Goal: Navigation & Orientation: Find specific page/section

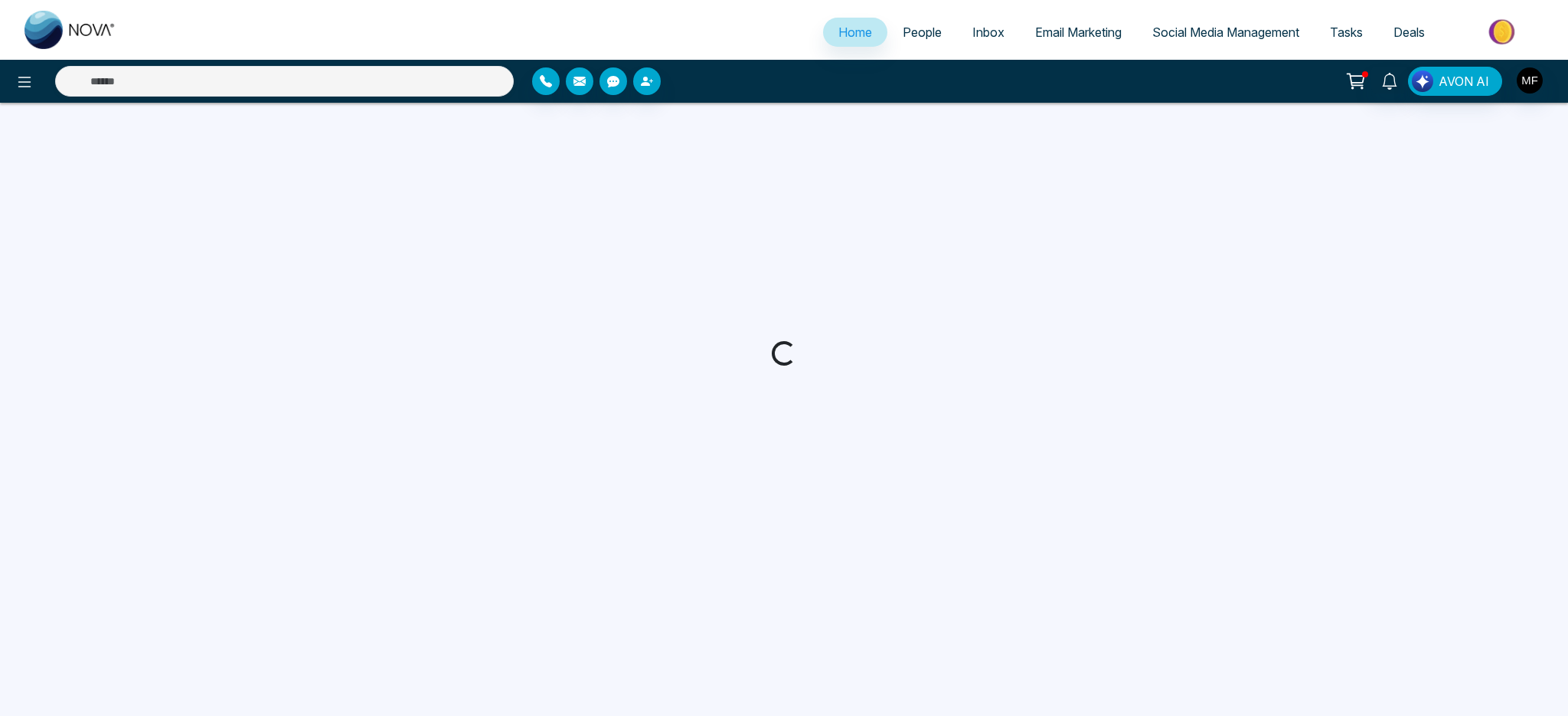
select select "*"
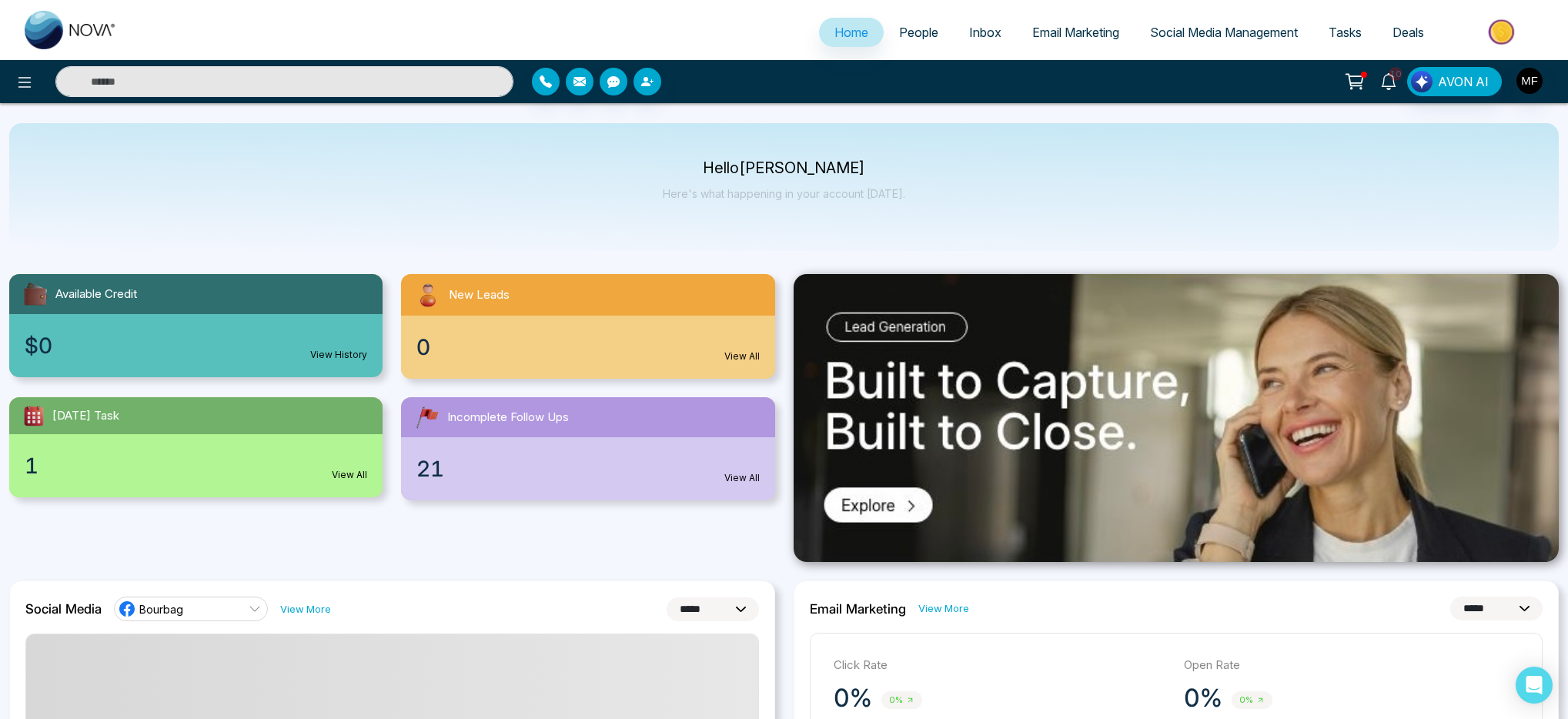
click at [1393, 87] on icon at bounding box center [1389, 81] width 17 height 17
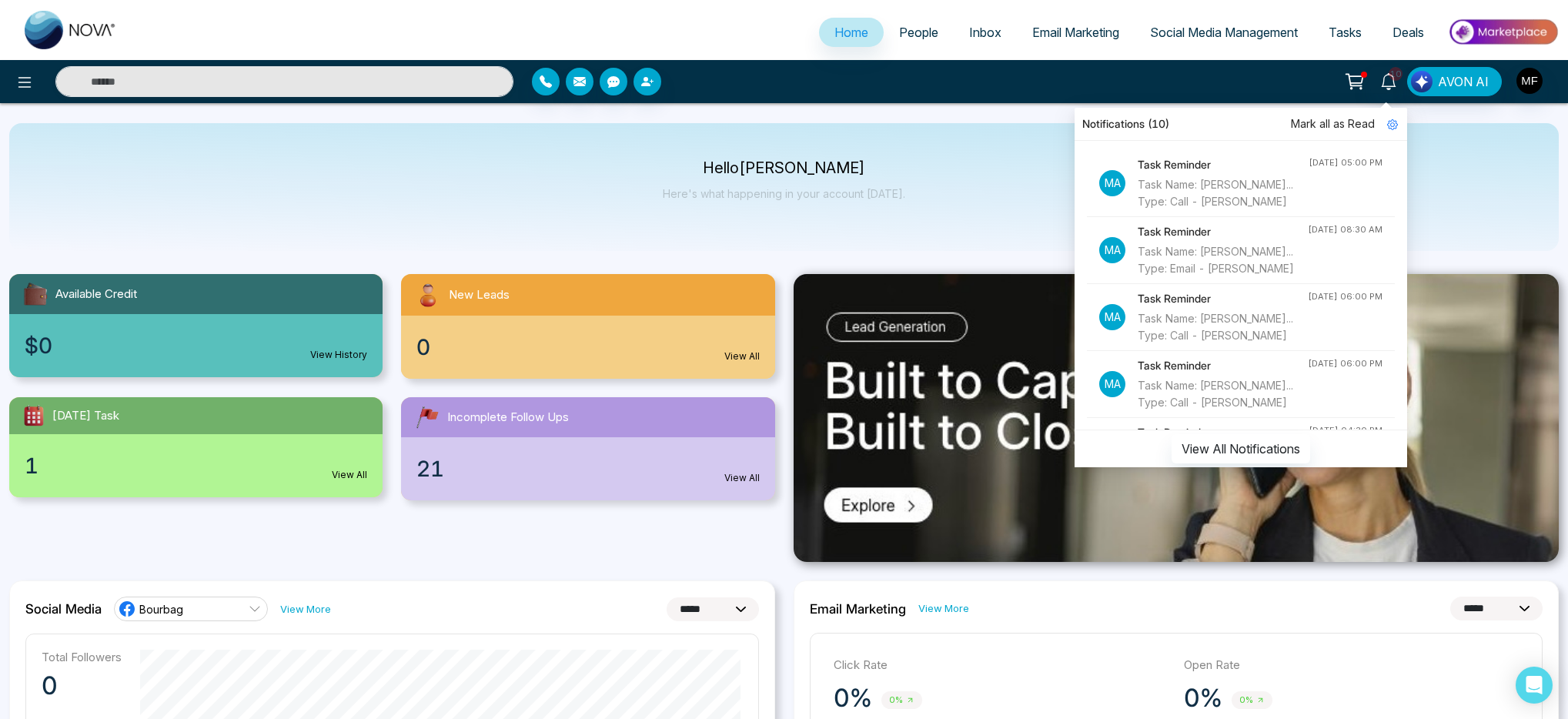
click at [1475, 151] on div "Hello [PERSON_NAME] Here's what happening in your account [DATE]." at bounding box center [784, 186] width 1550 height 127
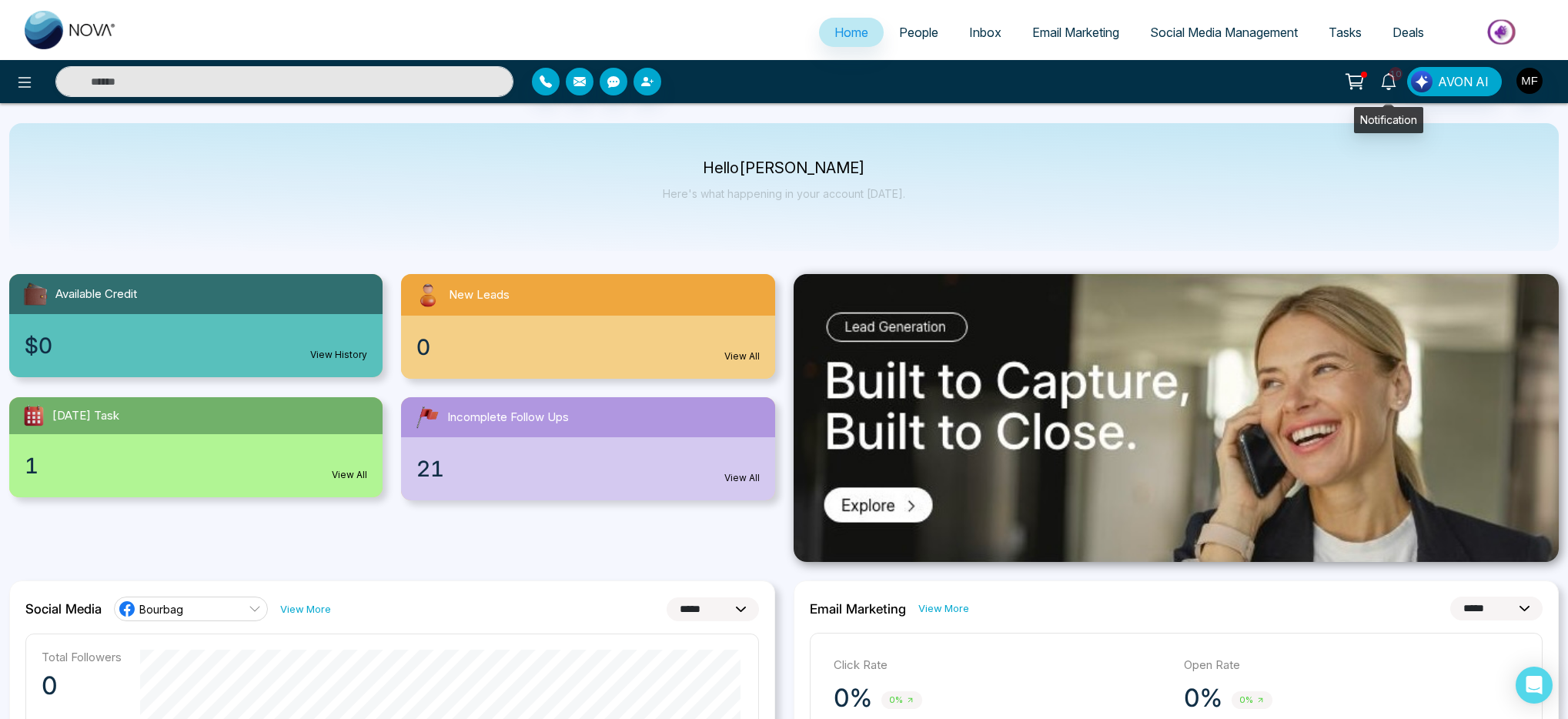
click at [1391, 89] on icon at bounding box center [1388, 81] width 15 height 17
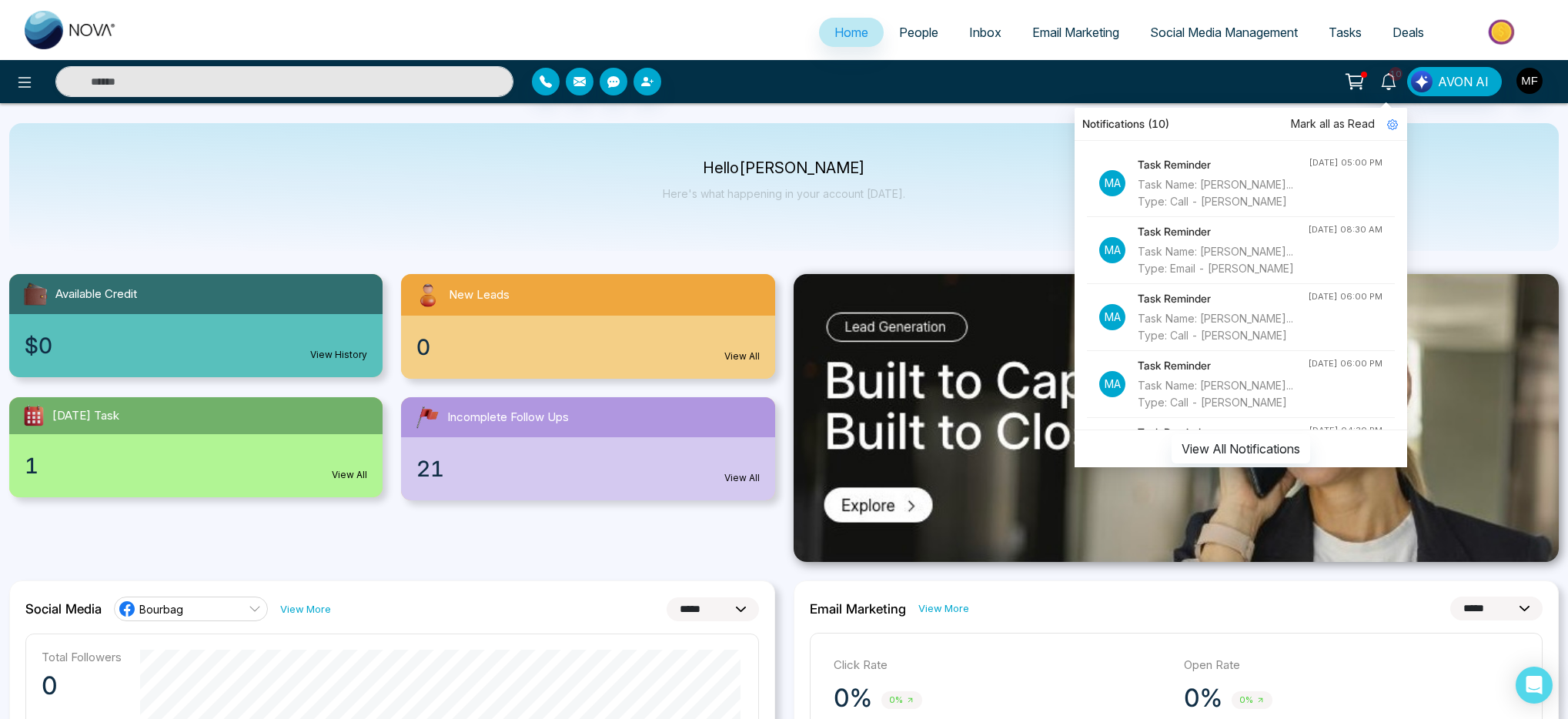
click at [975, 30] on span "Inbox" at bounding box center [984, 32] width 32 height 16
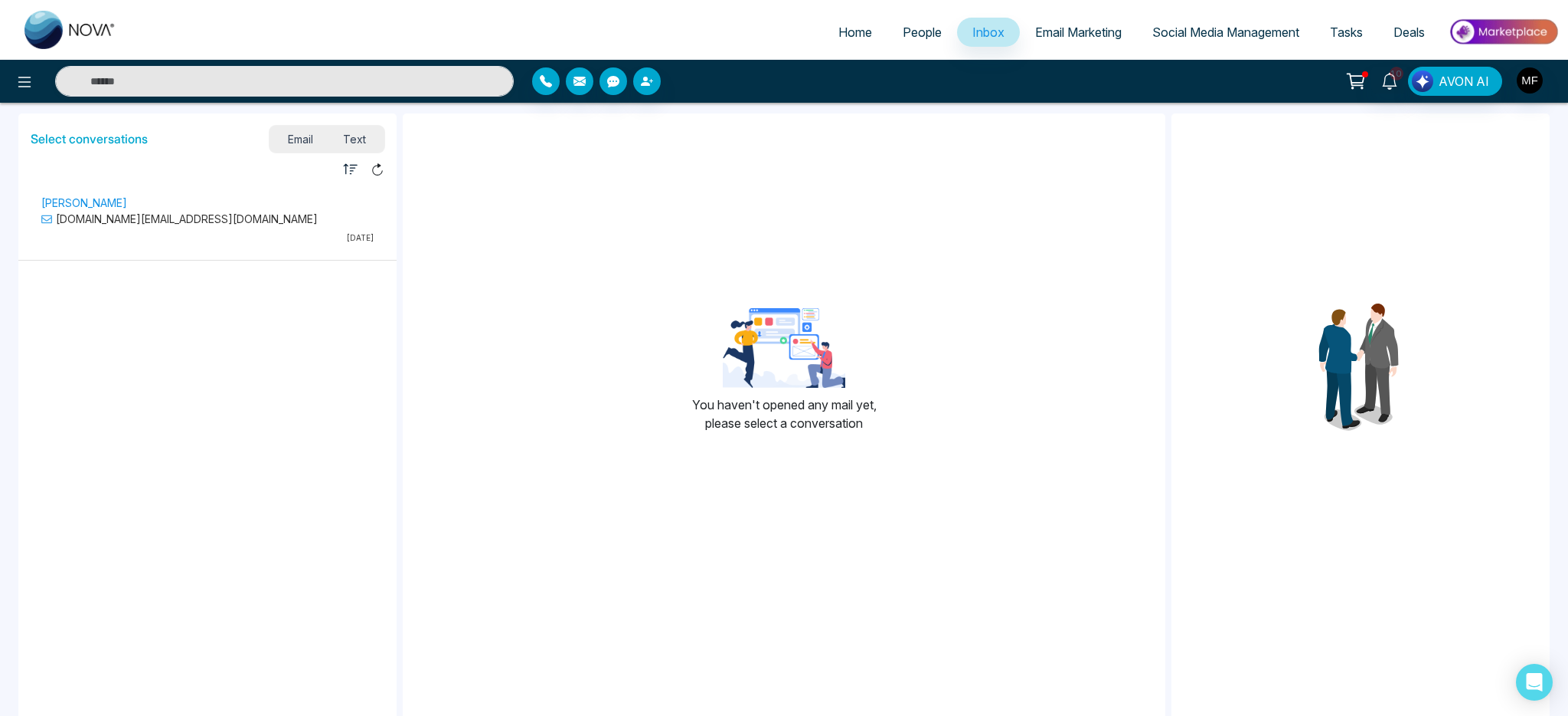
click at [1054, 26] on span "Email Marketing" at bounding box center [1078, 32] width 86 height 16
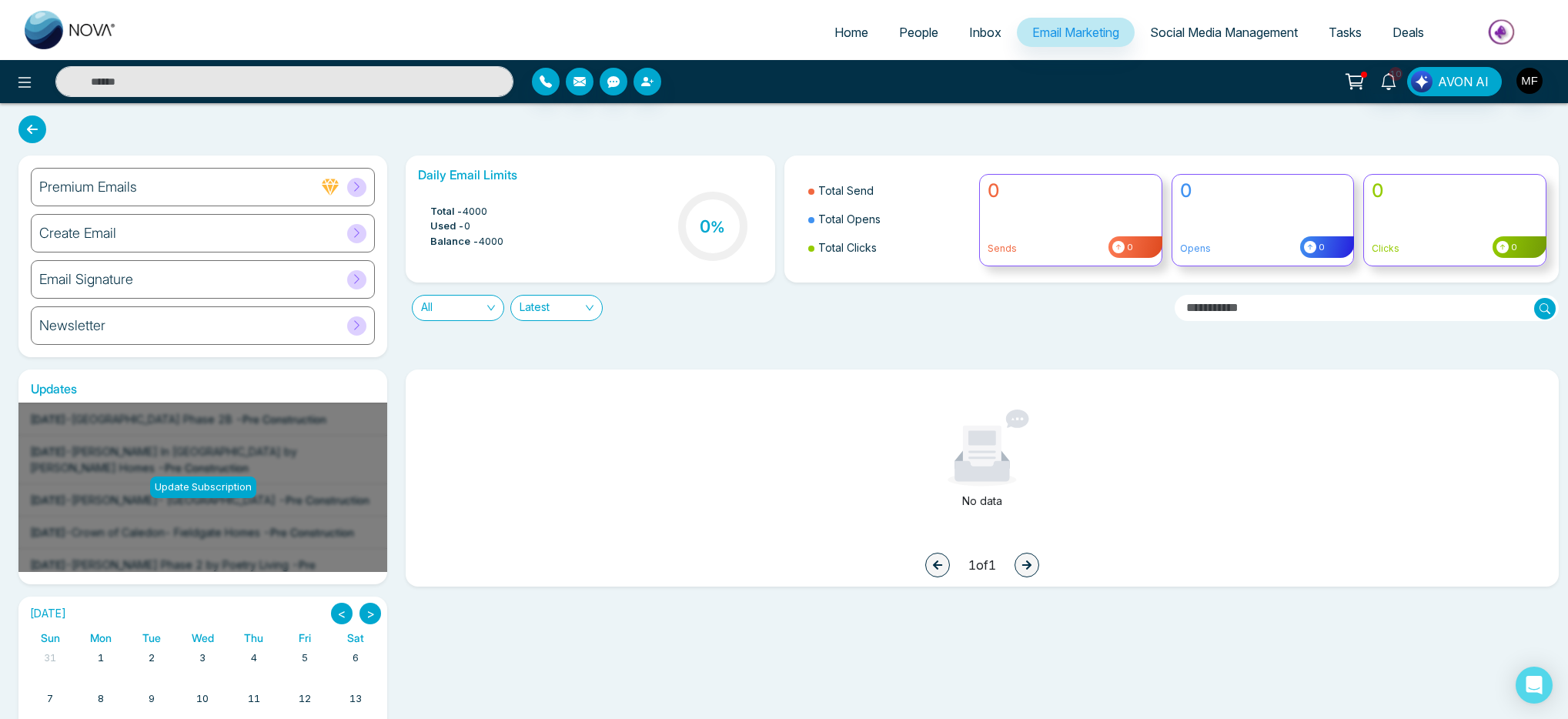
click at [1348, 35] on span "Tasks" at bounding box center [1345, 32] width 33 height 16
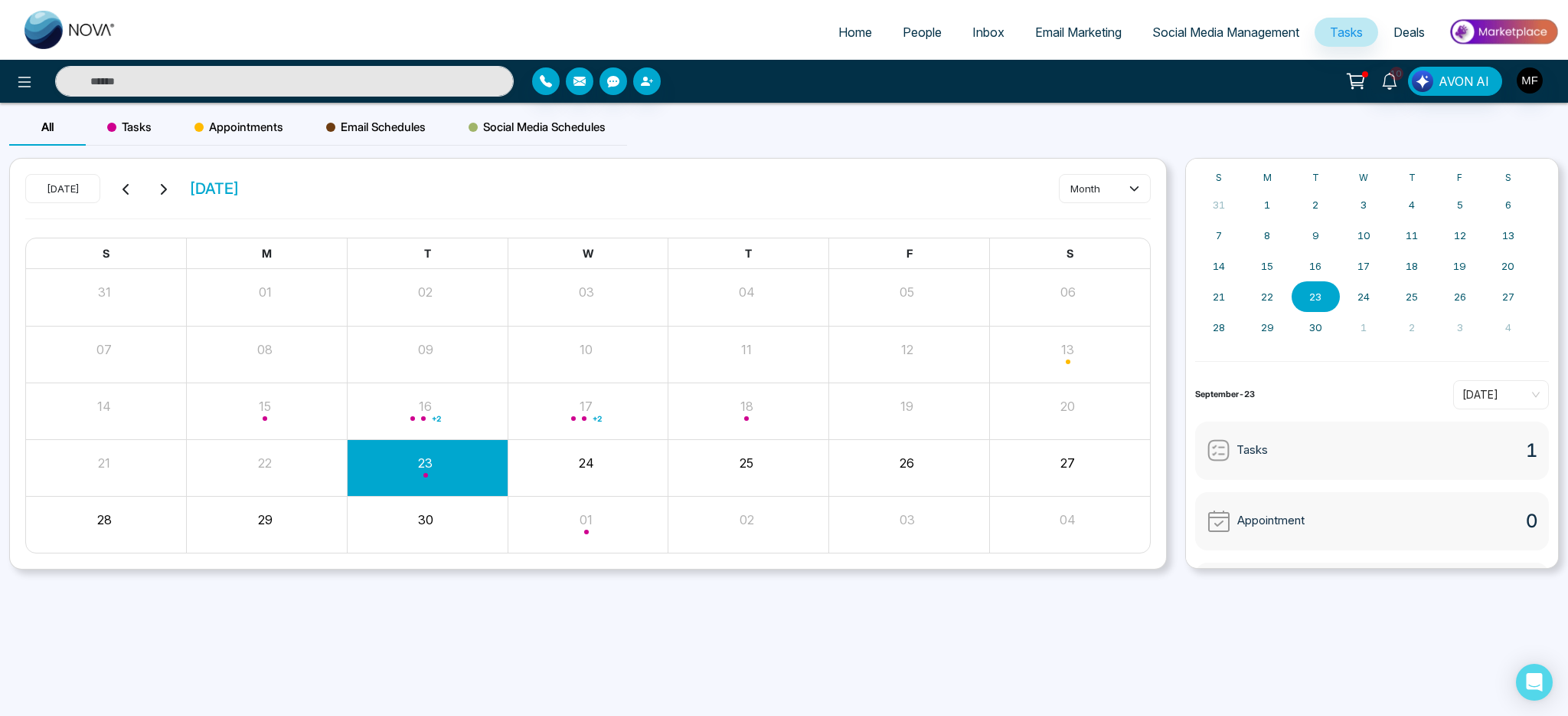
scroll to position [109, 0]
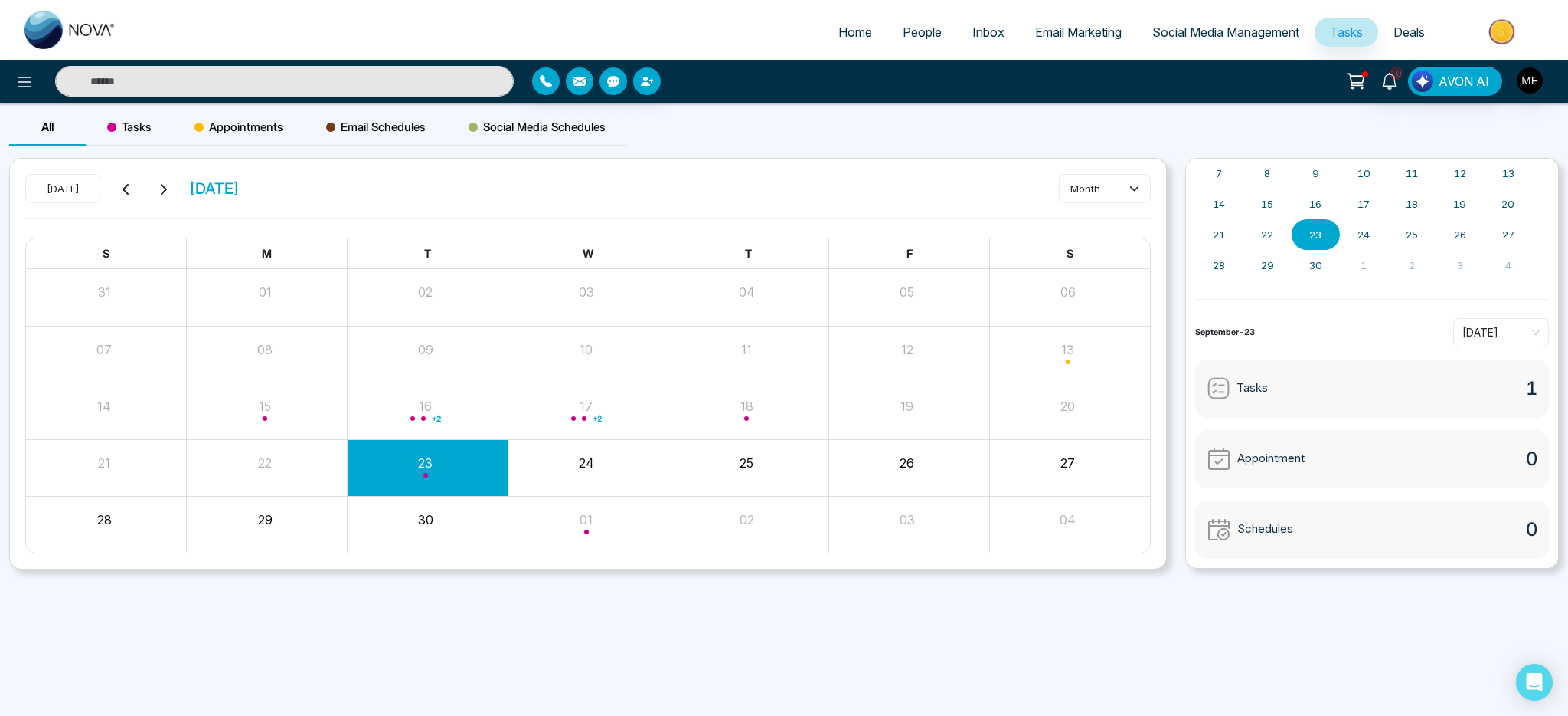
click at [149, 130] on span "Tasks" at bounding box center [130, 127] width 44 height 18
click at [233, 130] on span "Appointments" at bounding box center [239, 127] width 89 height 18
click at [359, 140] on div "Email Schedules" at bounding box center [376, 127] width 142 height 37
click at [581, 137] on div "Social Media Schedules" at bounding box center [537, 127] width 180 height 37
click at [591, 472] on button "24" at bounding box center [586, 462] width 16 height 18
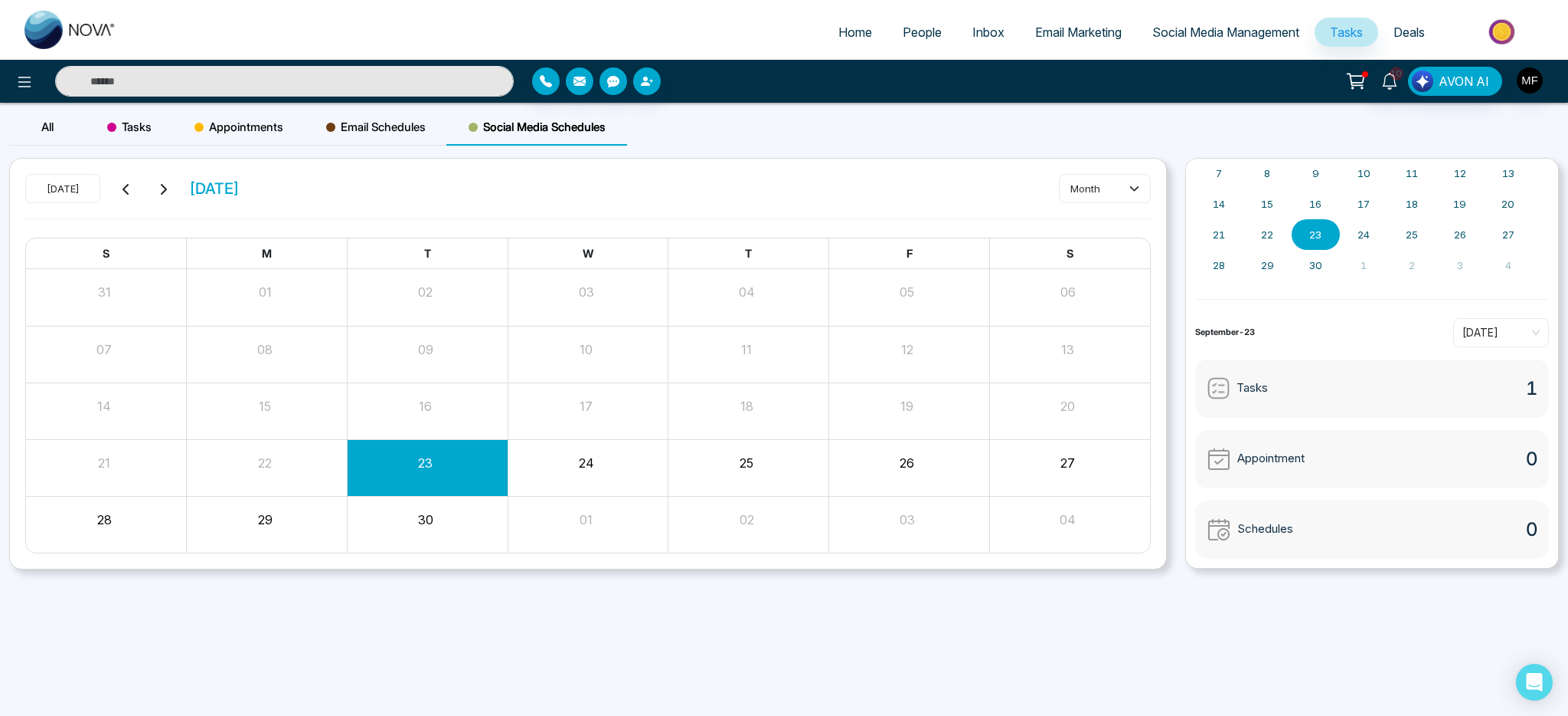
click at [1382, 445] on div "Appointment 0" at bounding box center [1371, 459] width 354 height 58
click at [1376, 380] on div "Tasks 1" at bounding box center [1371, 388] width 354 height 58
click at [1334, 482] on div "Appointment 0" at bounding box center [1371, 459] width 354 height 58
click at [1397, 84] on icon at bounding box center [1390, 81] width 17 height 17
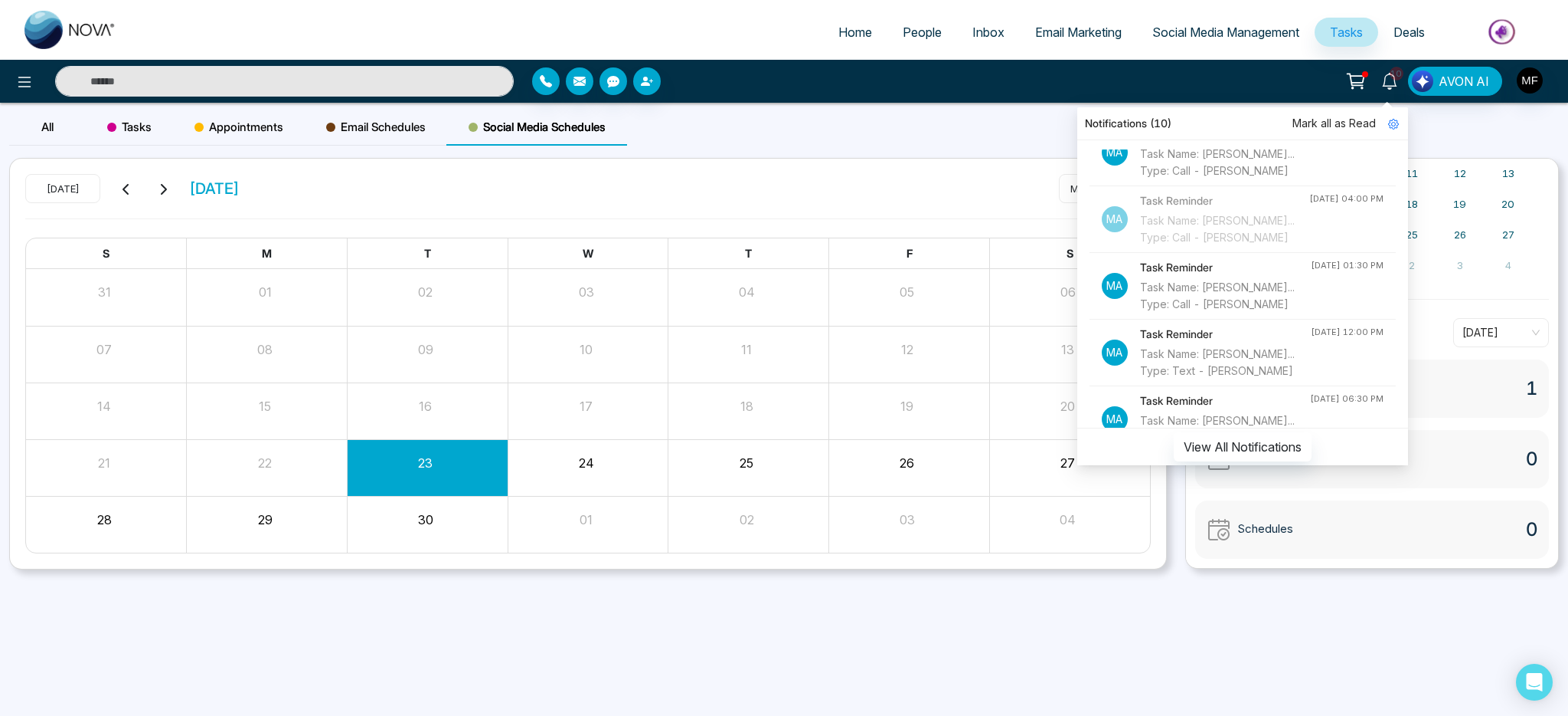
scroll to position [582, 0]
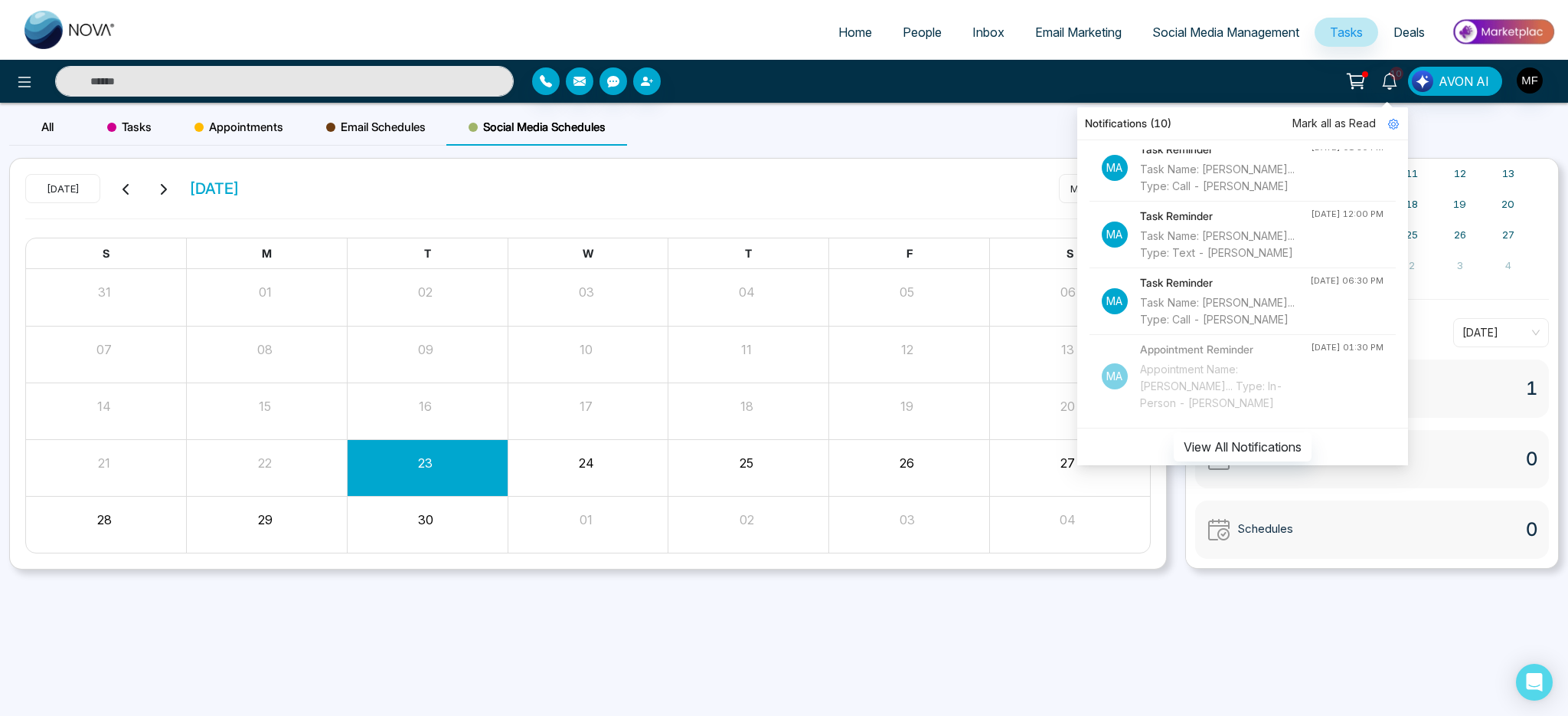
click at [944, 244] on div "F" at bounding box center [908, 254] width 161 height 31
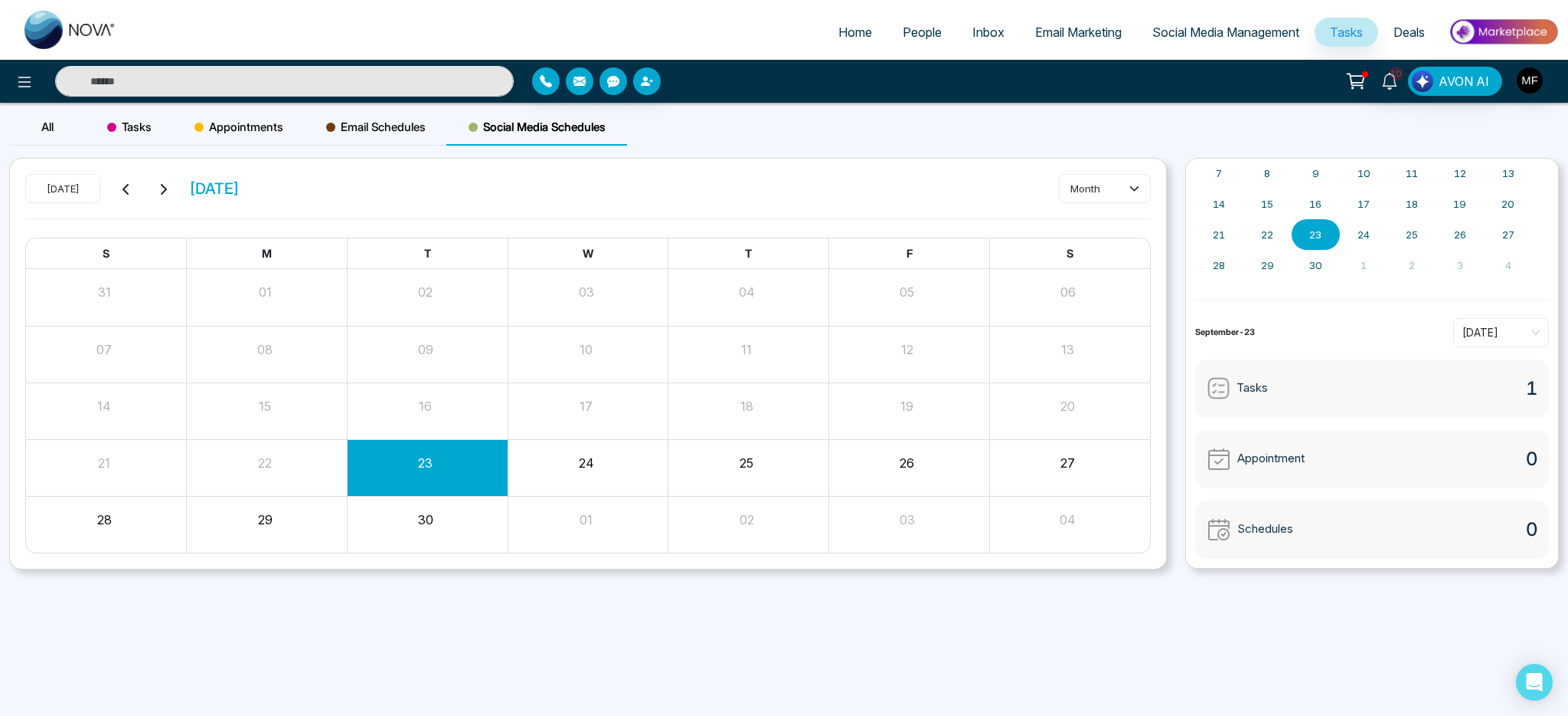
click at [54, 130] on div "All" at bounding box center [47, 127] width 76 height 37
click at [27, 89] on icon at bounding box center [25, 82] width 18 height 18
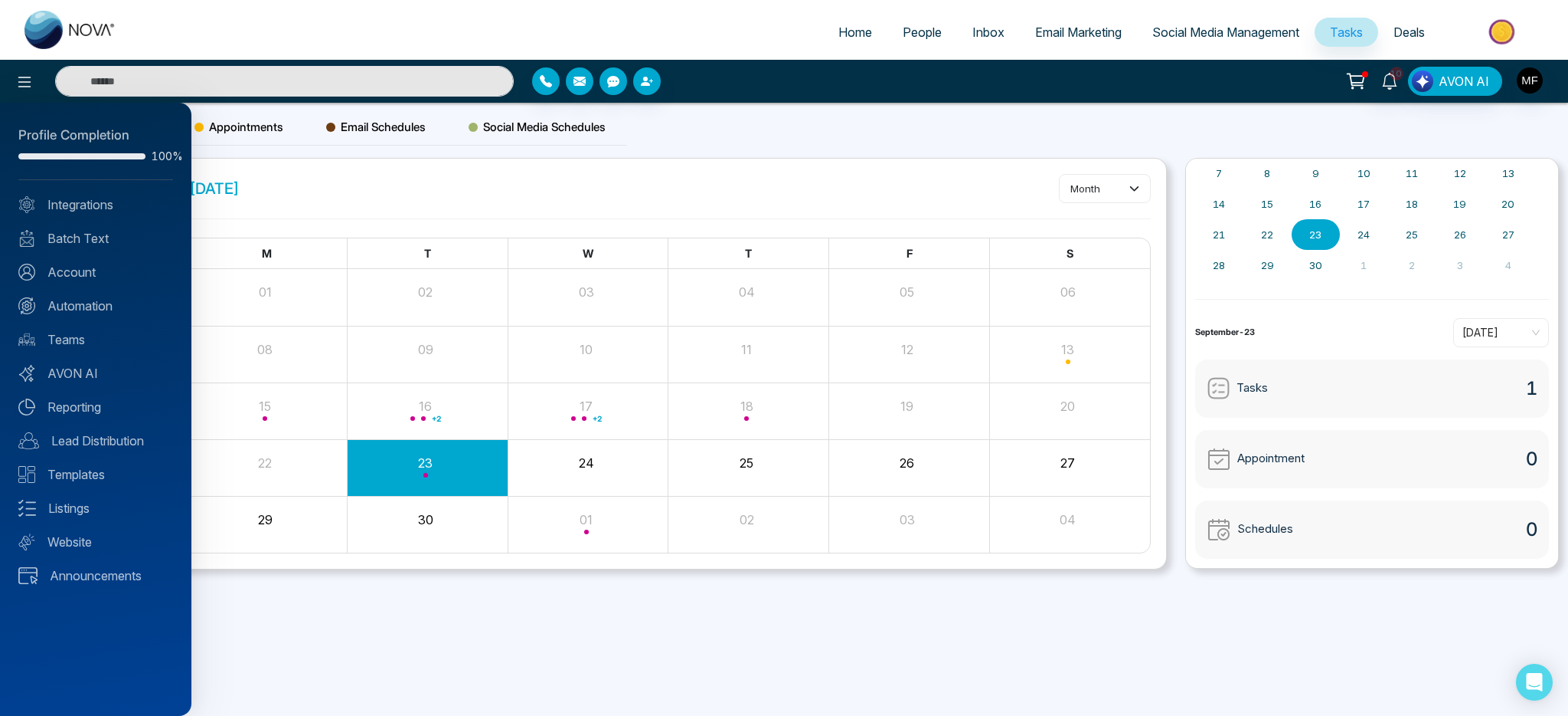
click at [873, 125] on div at bounding box center [784, 358] width 1568 height 716
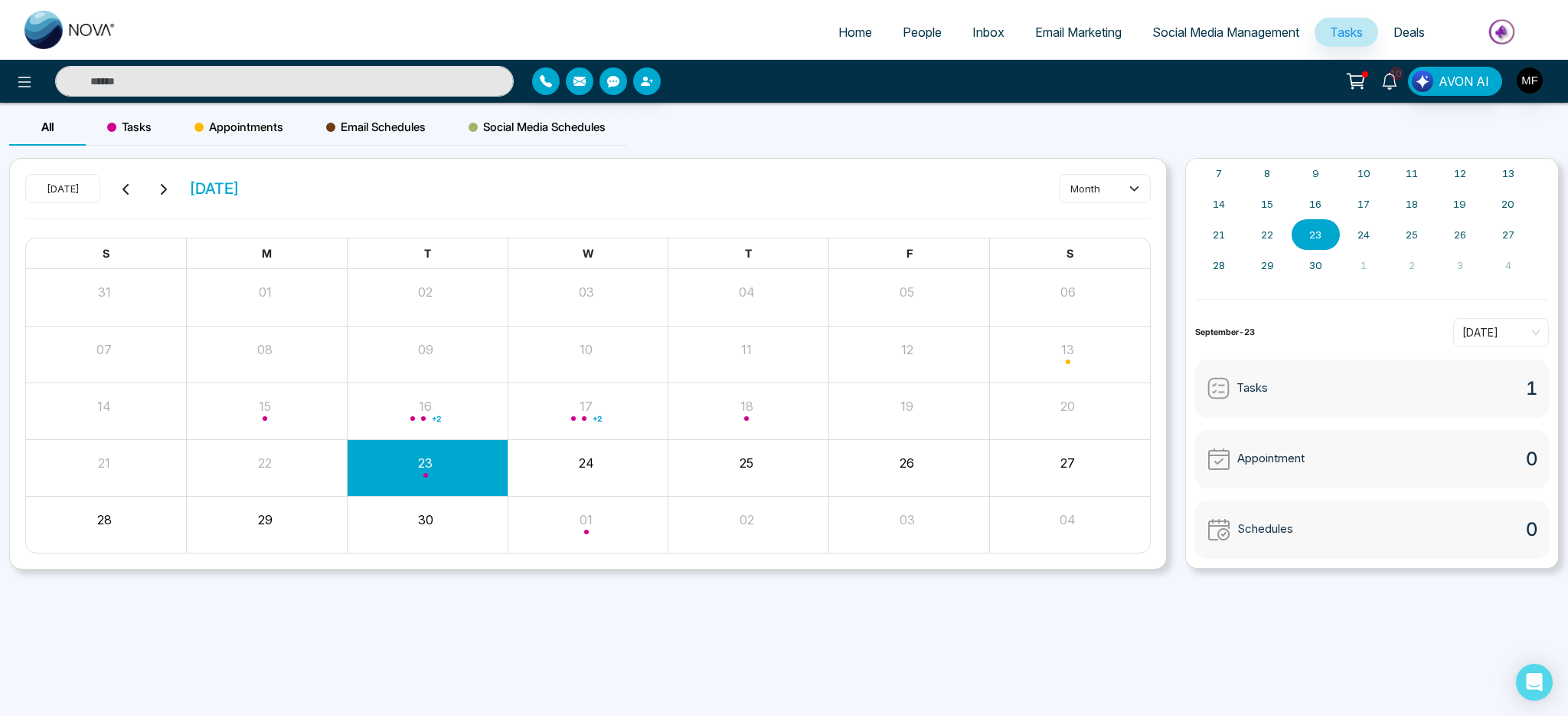
click at [1391, 73] on span "10" at bounding box center [1396, 74] width 14 height 14
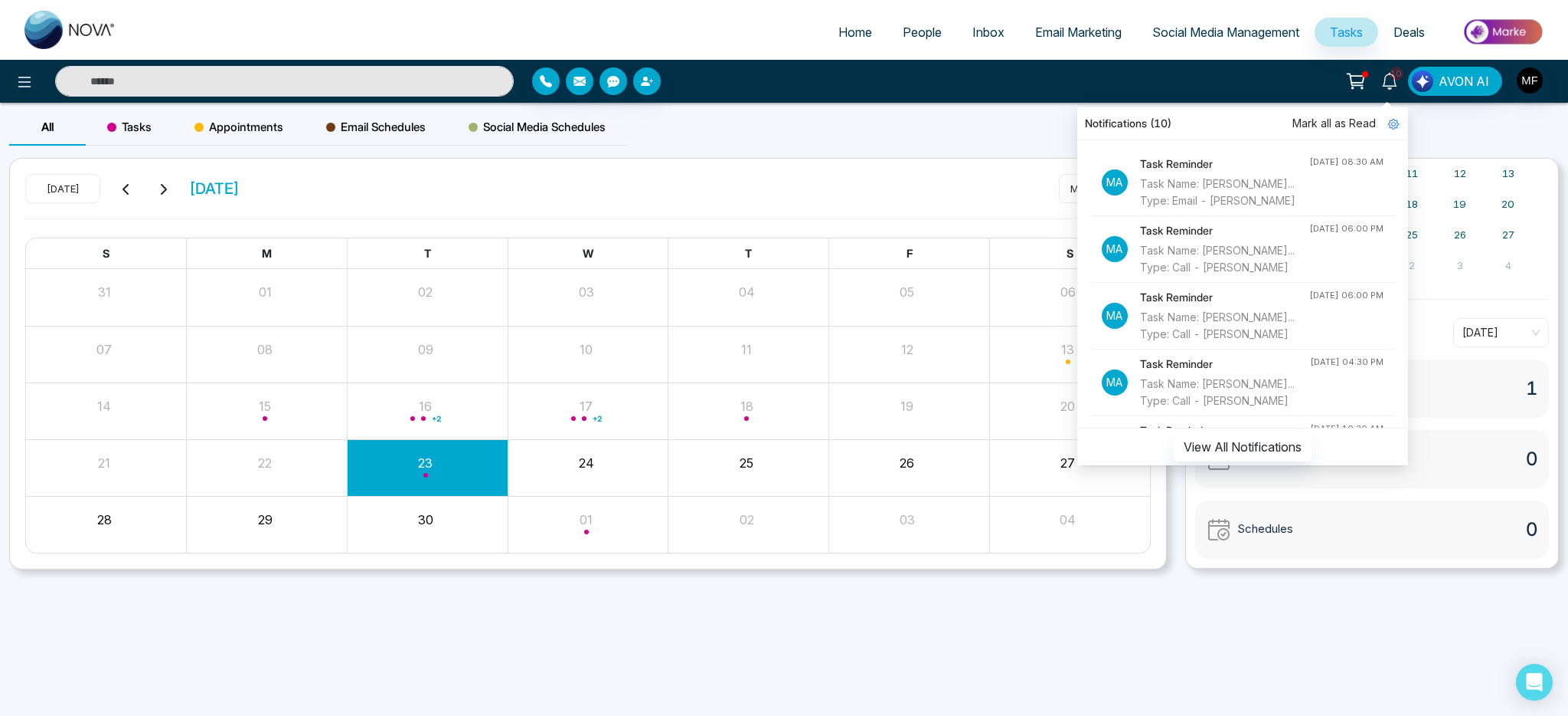
scroll to position [0, 0]
click at [998, 121] on div "All Tasks Appointments Email Schedules Social Media Schedules" at bounding box center [784, 132] width 1568 height 49
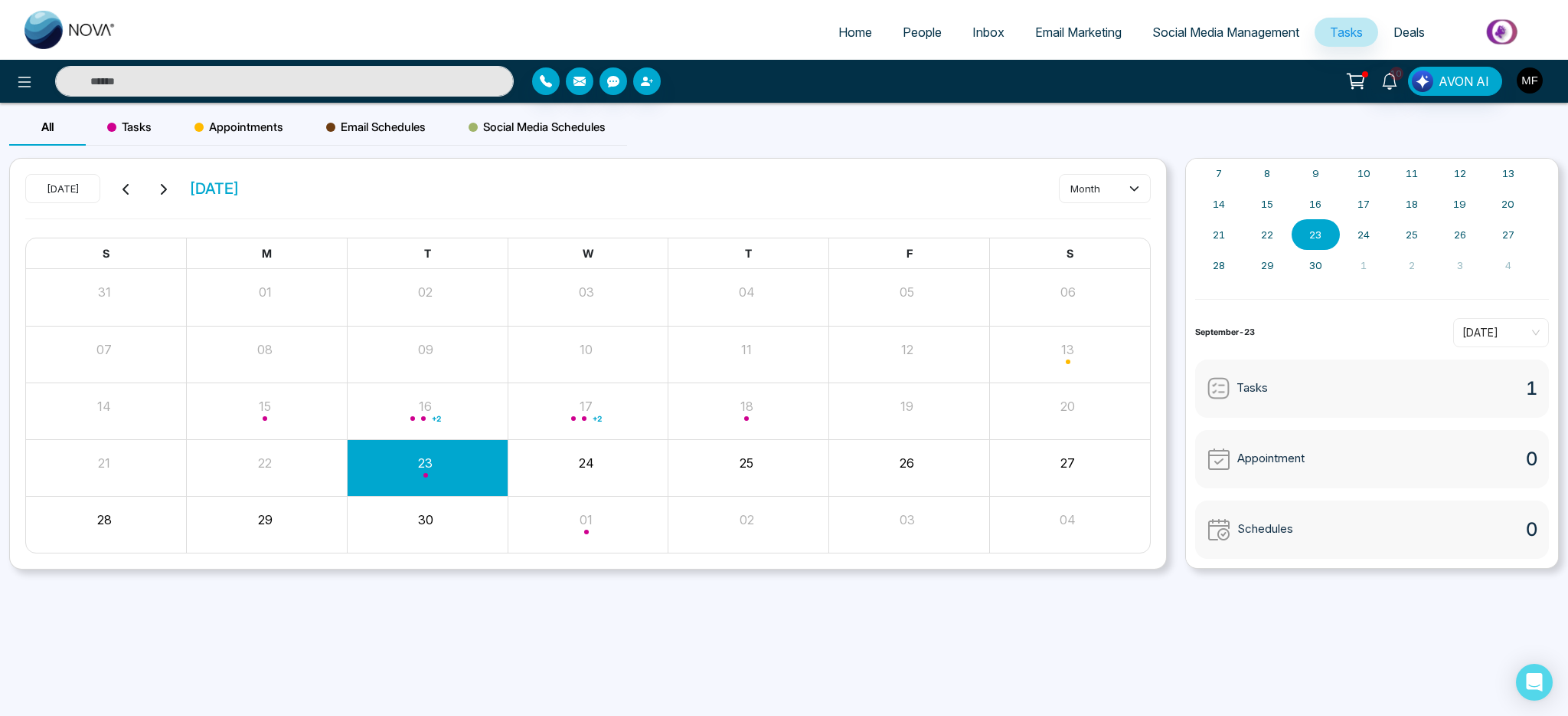
click at [1530, 83] on img "button" at bounding box center [1529, 80] width 26 height 26
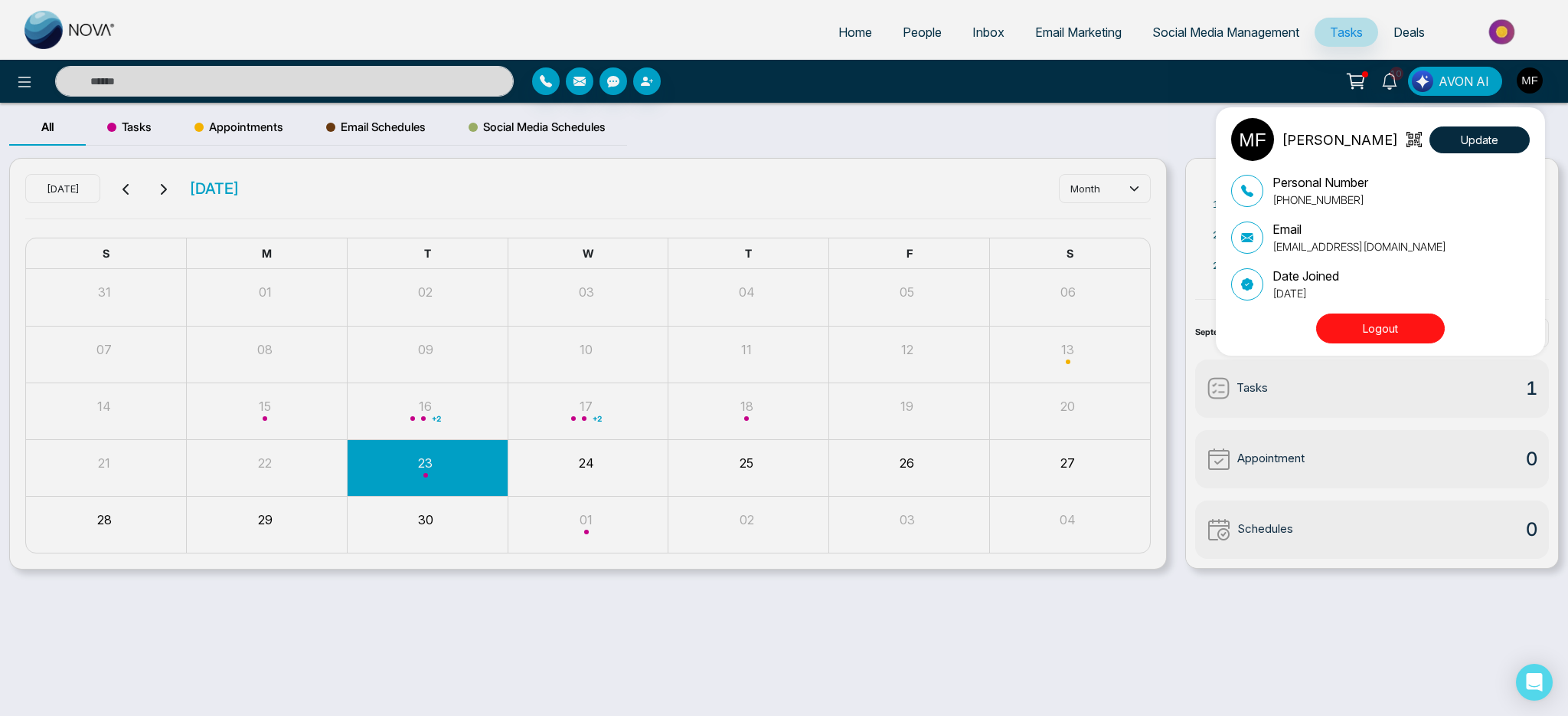
click at [1149, 179] on div "[PERSON_NAME] Update Personal Number [PHONE_NUMBER] Email [EMAIL_ADDRESS][DOMAI…" at bounding box center [784, 358] width 1568 height 716
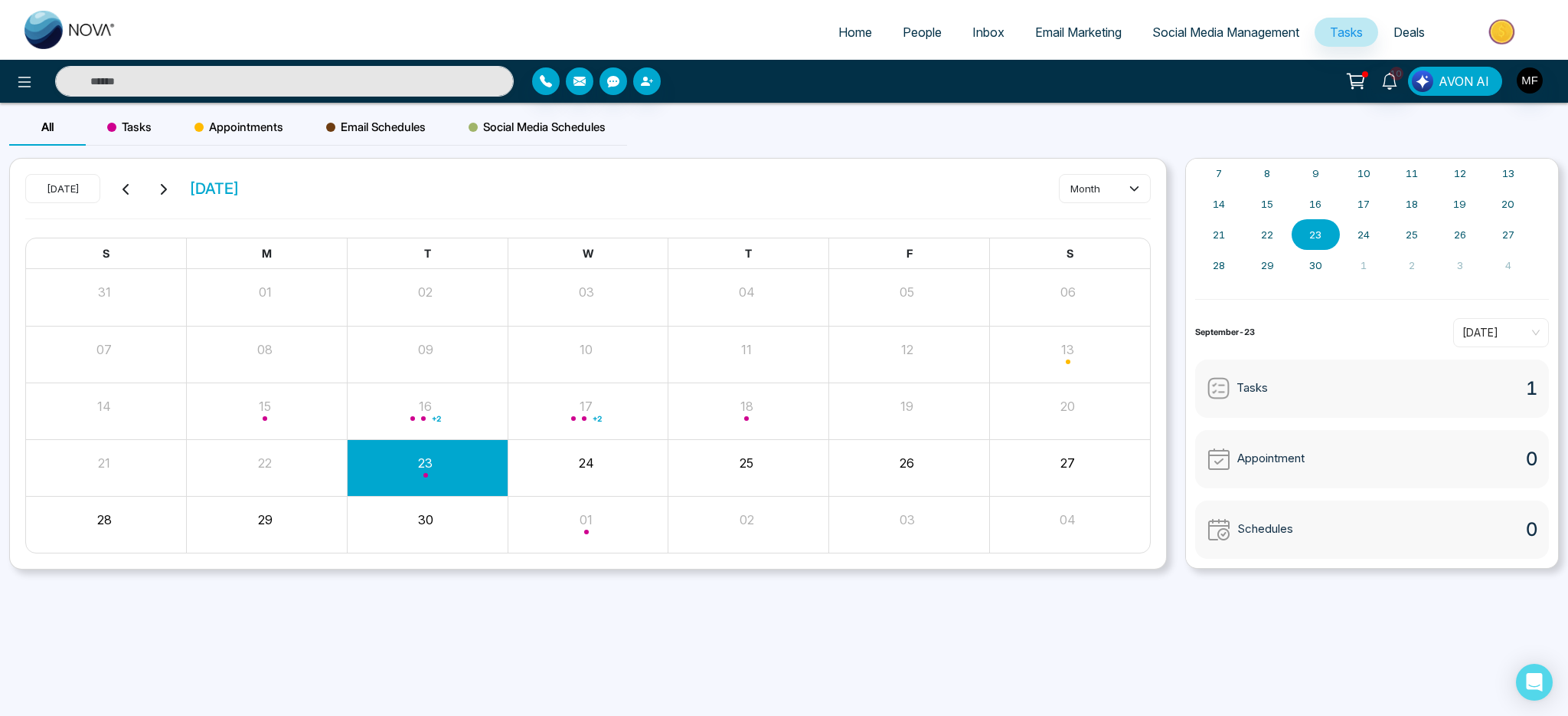
click at [1469, 86] on span "AVON AI" at bounding box center [1463, 81] width 51 height 18
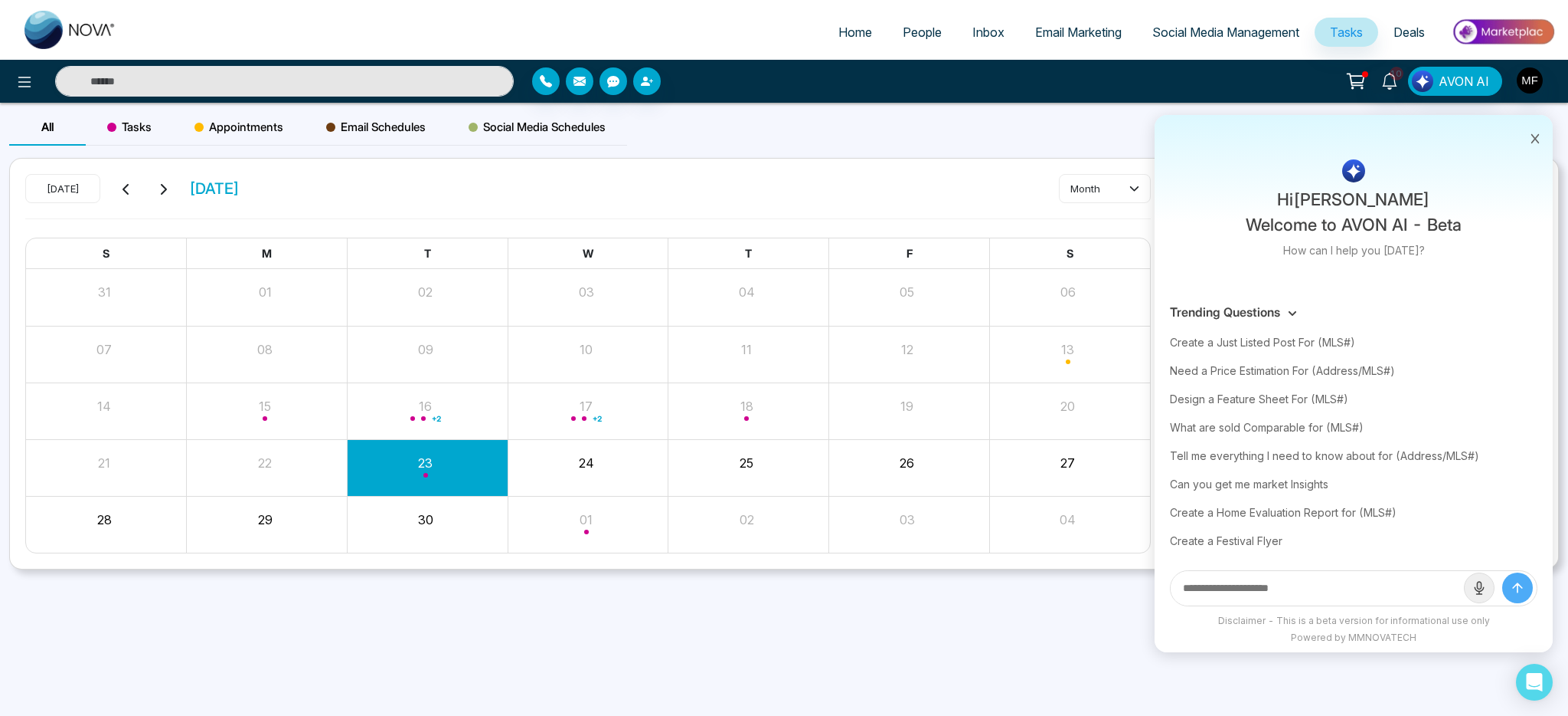
click at [1537, 141] on icon at bounding box center [1535, 139] width 8 height 9
